Goal: Information Seeking & Learning: Find specific fact

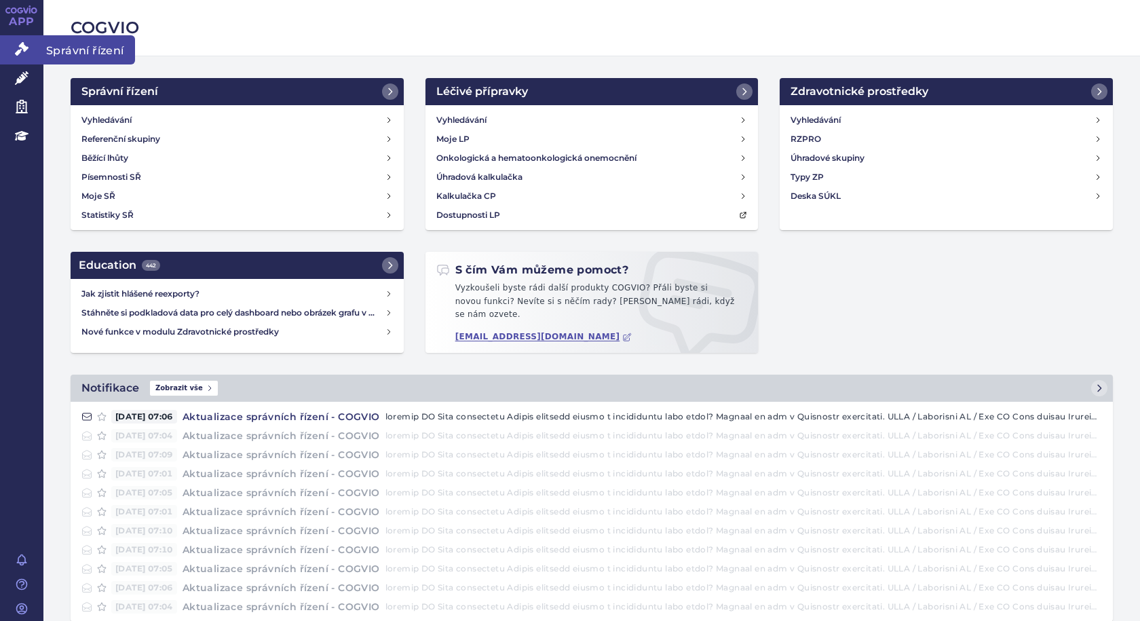
click at [55, 54] on span "Správní řízení" at bounding box center [89, 49] width 92 height 28
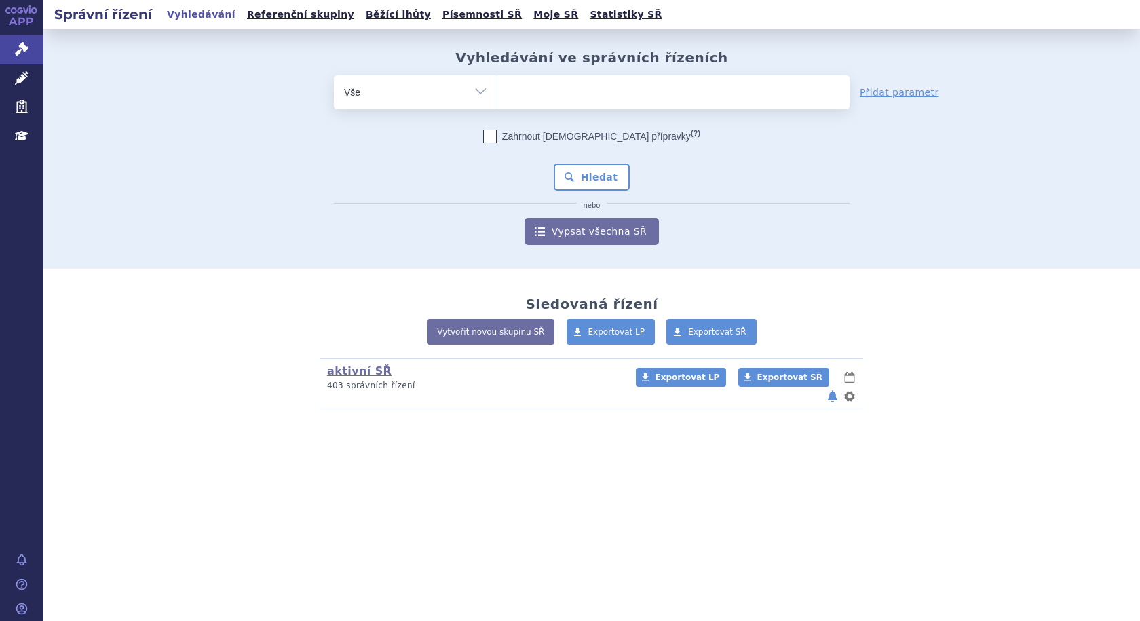
click at [600, 98] on ul at bounding box center [673, 89] width 352 height 28
click at [497, 98] on select at bounding box center [497, 92] width 1 height 34
type input "he"
type input "het"
type input "hetr"
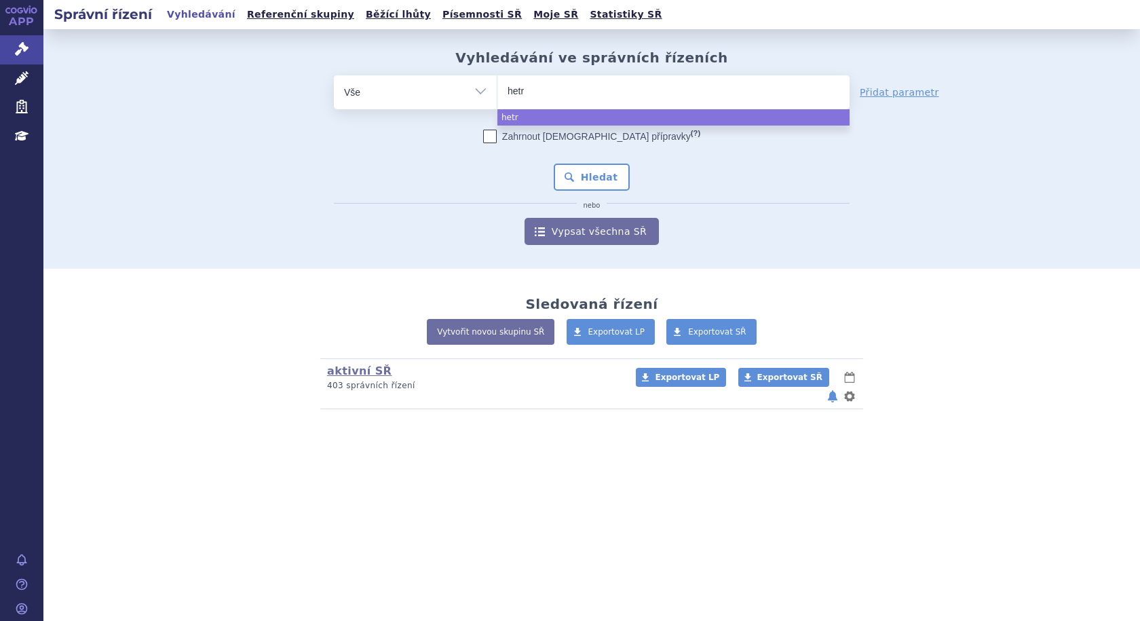
type input "hetro"
type input "hetron"
type input "hetroni"
type input "hetronif"
type input "hetronifl"
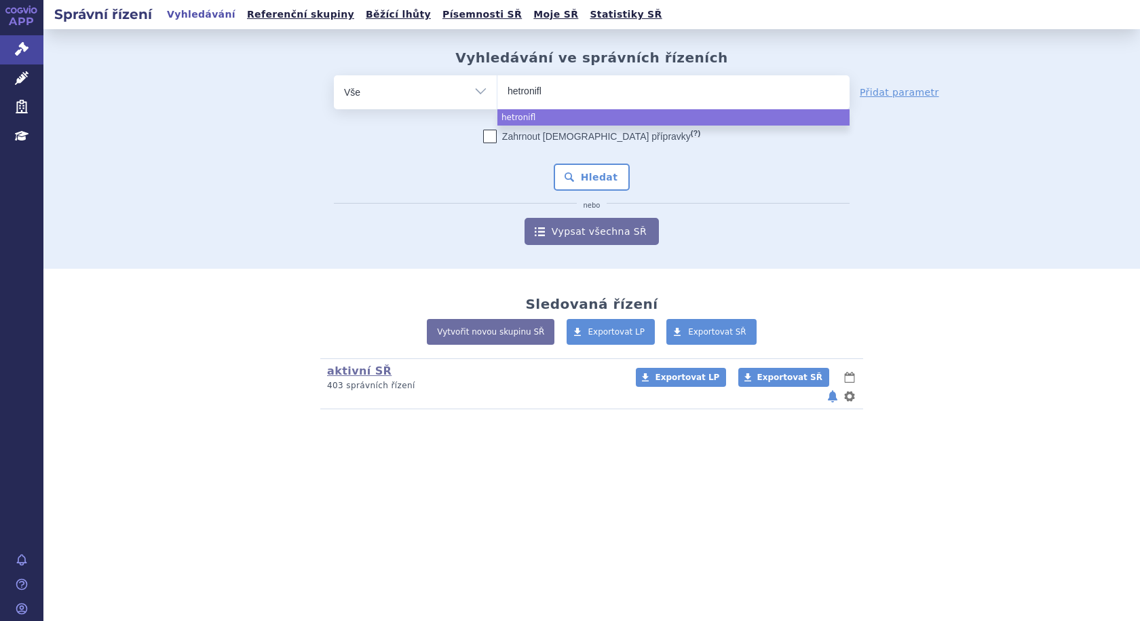
type input "hetronifly"
select select "hetronifly"
click at [601, 181] on button "Hledat" at bounding box center [592, 177] width 77 height 27
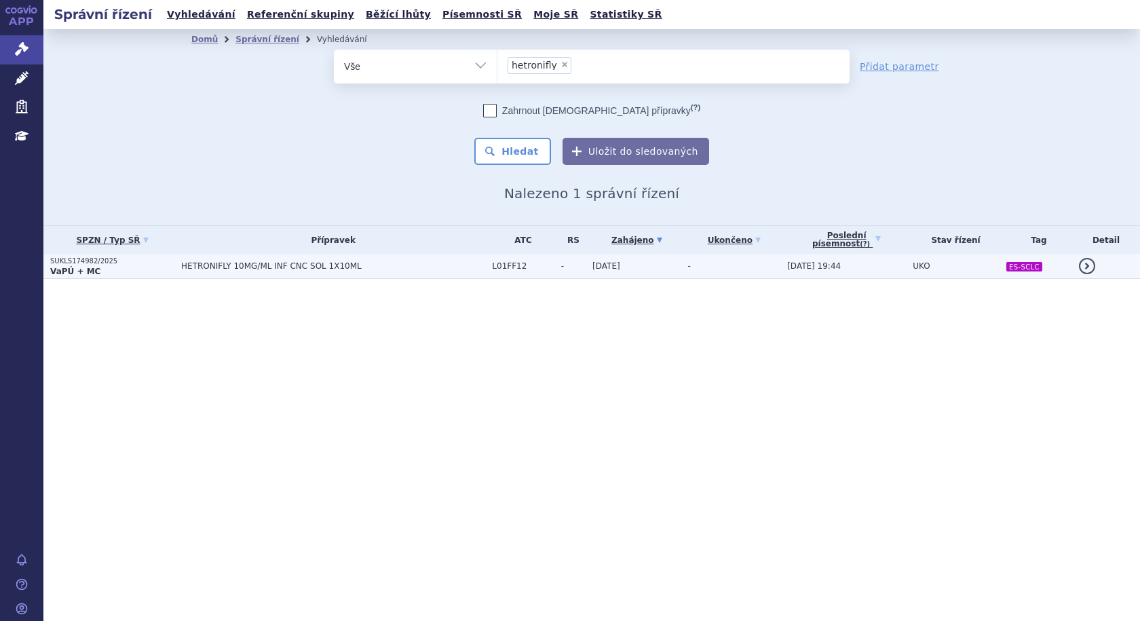
click at [253, 262] on span "HETRONIFLY 10MG/ML INF CNC SOL 1X10ML" at bounding box center [333, 265] width 304 height 9
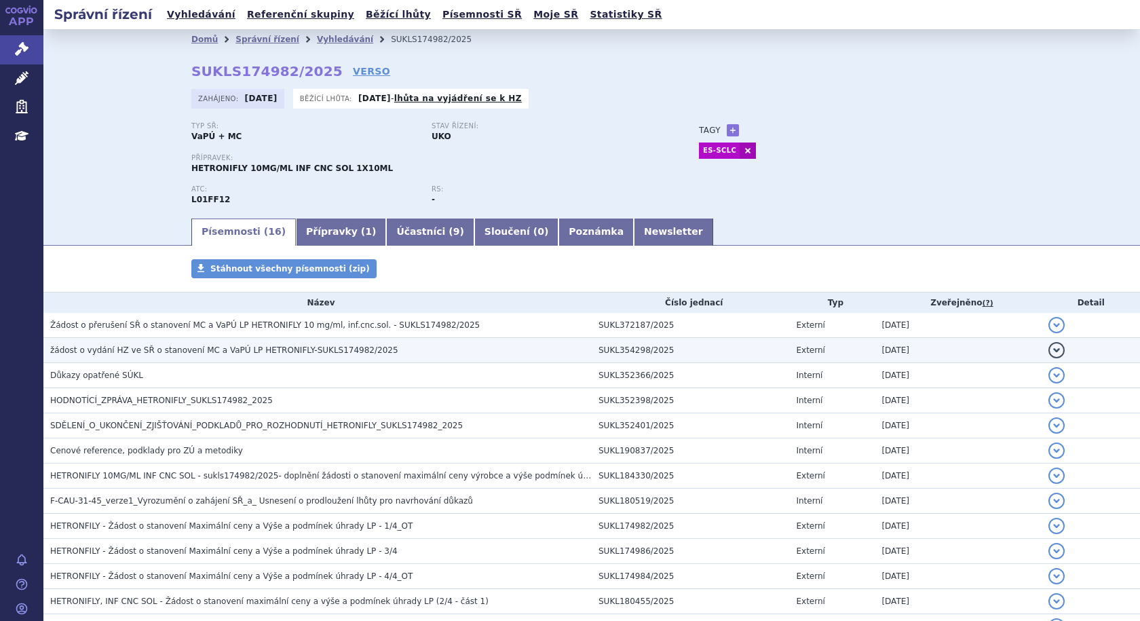
click at [342, 353] on span "žádost o vydání HZ ve SŘ o stanovení MC a VaPÚ LP HETRONIFLY-SUKLS174982/2025" at bounding box center [224, 349] width 348 height 9
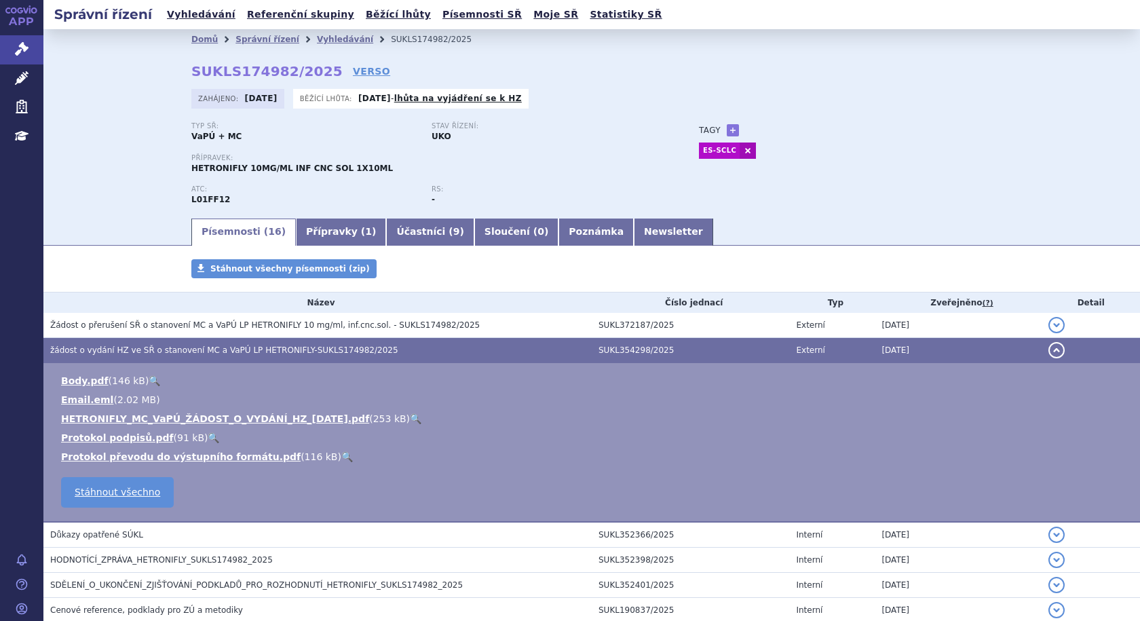
click at [297, 353] on span "žádost o vydání HZ ve SŘ o stanovení MC a VaPÚ LP HETRONIFLY-SUKLS174982/2025" at bounding box center [224, 349] width 348 height 9
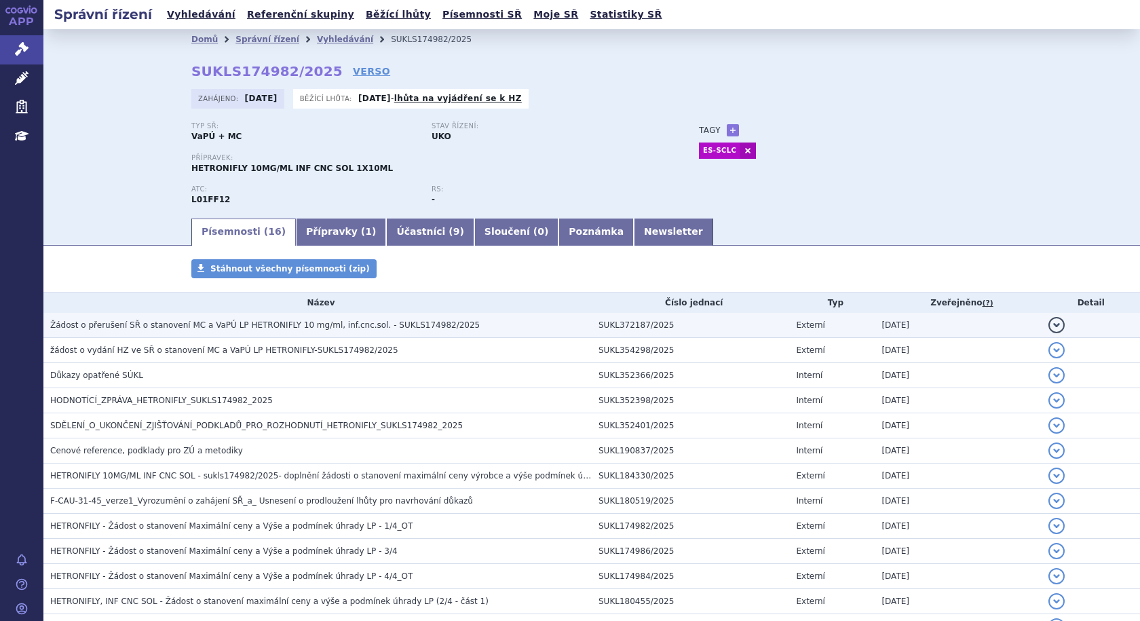
click at [300, 328] on span "Žádost o přerušení SŘ o stanovení MC a VaPÚ LP HETRONIFLY 10 mg/ml, inf.cnc.sol…" at bounding box center [264, 324] width 429 height 9
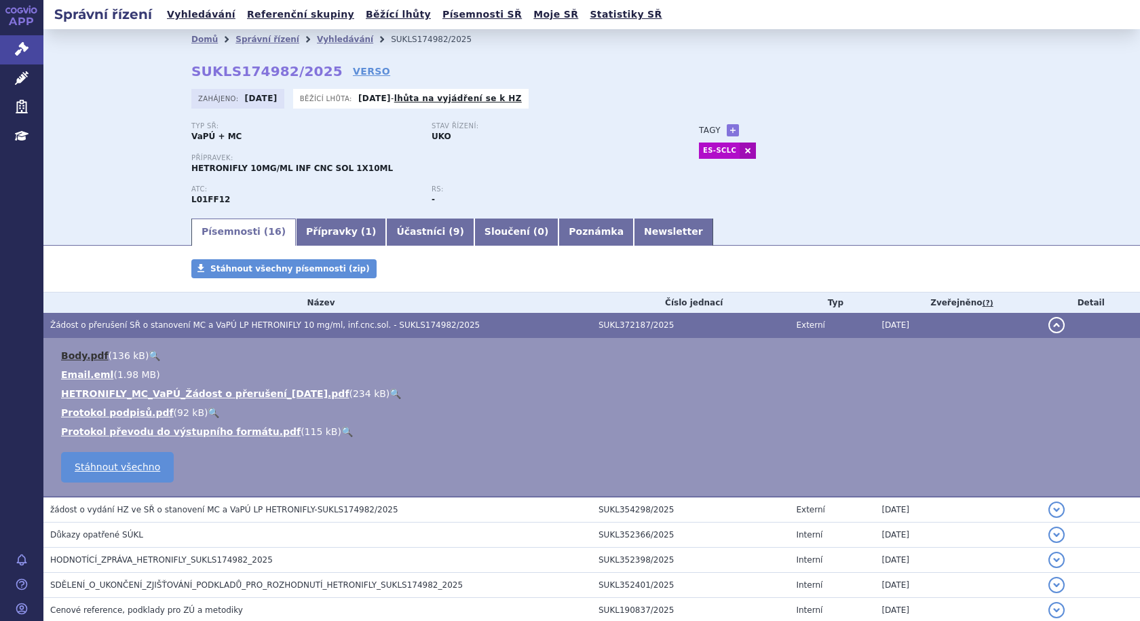
click at [81, 355] on link "Body.pdf" at bounding box center [84, 355] width 47 height 11
